Goal: Navigation & Orientation: Find specific page/section

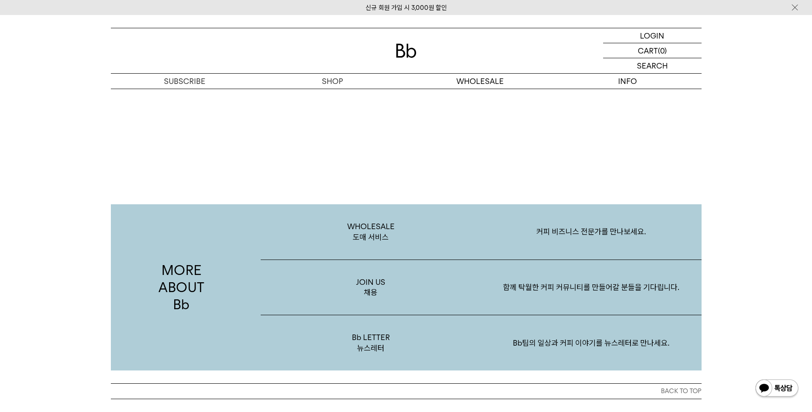
scroll to position [1531, 0]
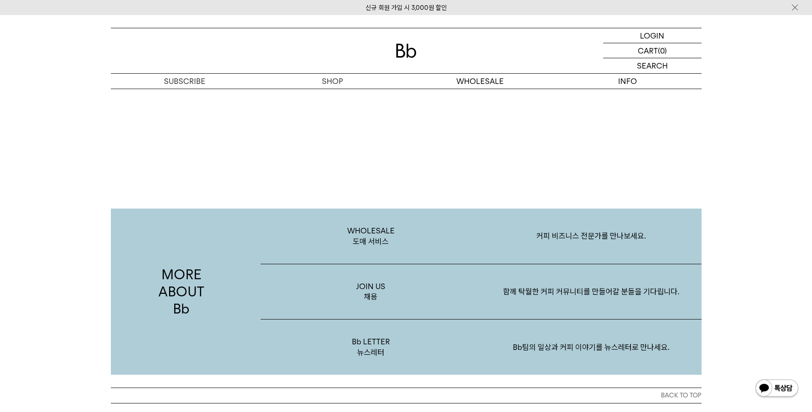
drag, startPoint x: 812, startPoint y: 343, endPoint x: 810, endPoint y: 375, distance: 31.8
click at [810, 375] on div "MORE ABOUT Bb WHOLESALE 도매 서비스 커피 비즈니스 전문가를 만나보세요. JOIN US 채용 함께 탁월한 커피 커뮤니티를 만…" at bounding box center [406, 265] width 812 height 243
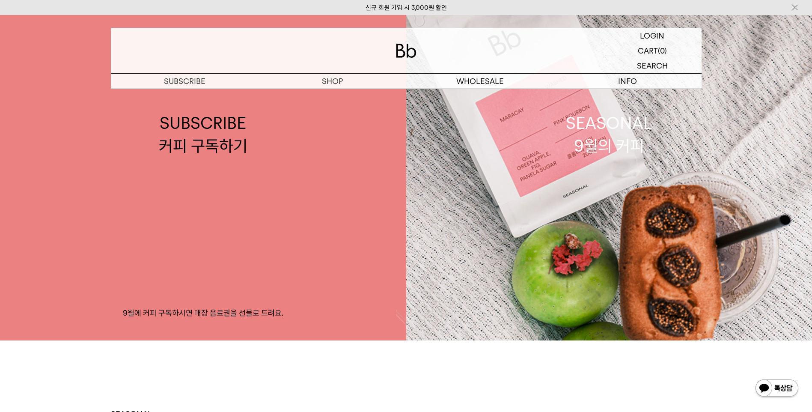
scroll to position [0, 0]
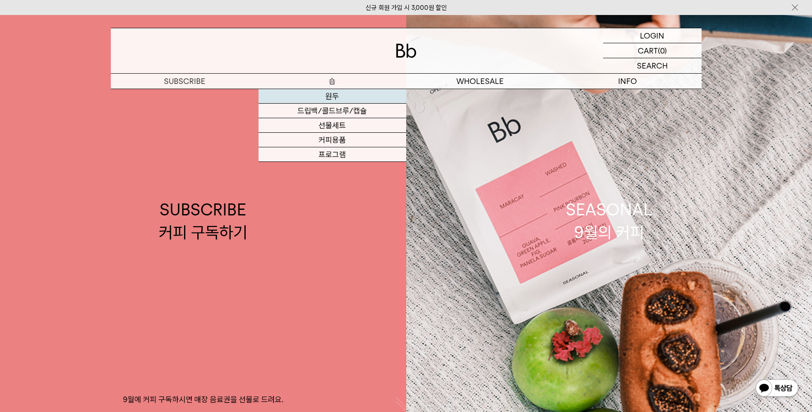
click at [335, 94] on link "원두" at bounding box center [333, 96] width 148 height 15
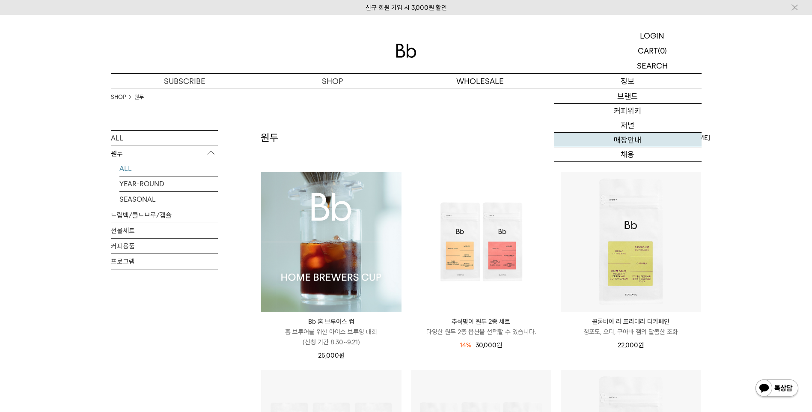
click at [632, 141] on link "매장안내" at bounding box center [628, 140] width 148 height 15
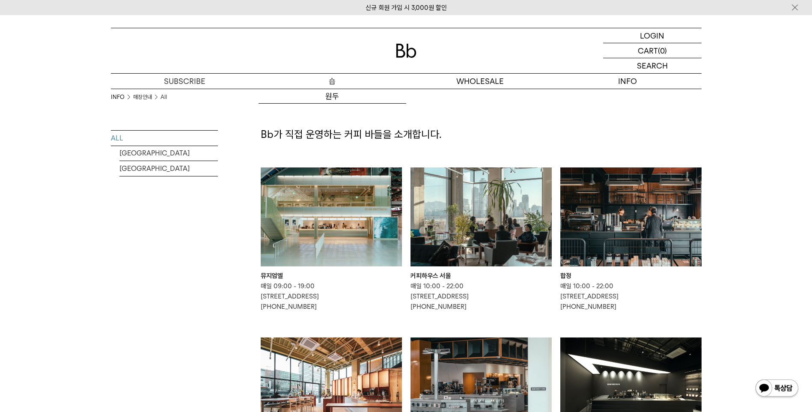
click at [329, 81] on p "숍" at bounding box center [333, 81] width 148 height 15
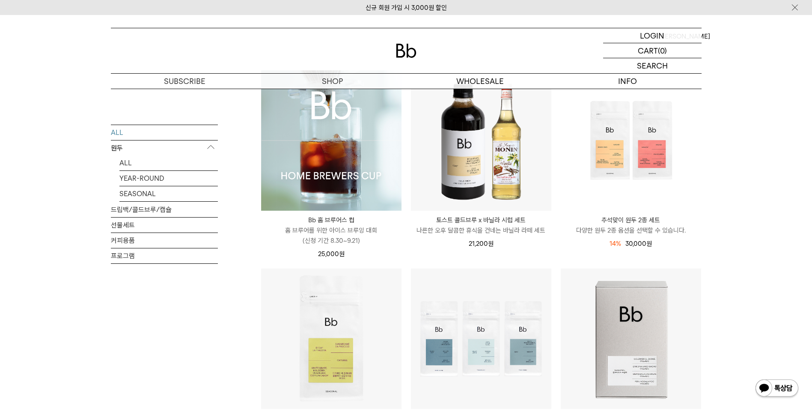
scroll to position [128, 0]
